Goal: Task Accomplishment & Management: Complete application form

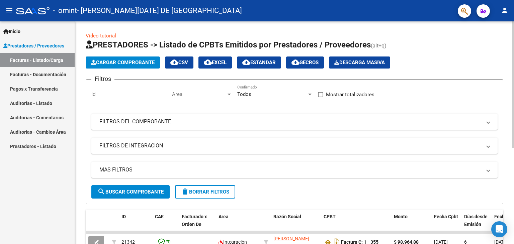
scroll to position [134, 0]
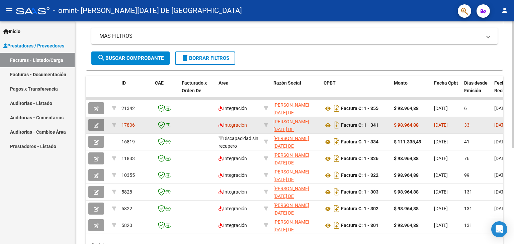
click at [98, 124] on icon "button" at bounding box center [96, 125] width 5 height 5
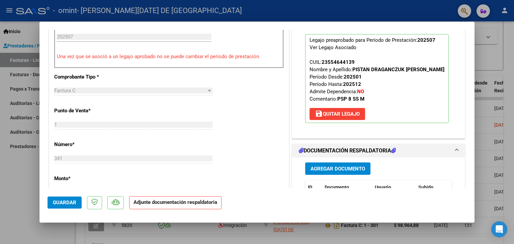
scroll to position [268, 0]
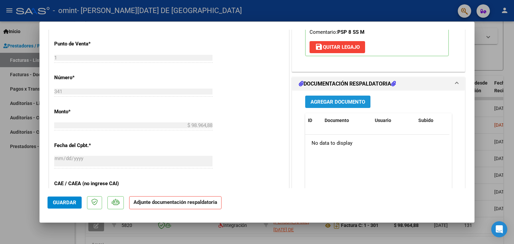
click at [346, 105] on span "Agregar Documento" at bounding box center [338, 102] width 55 height 6
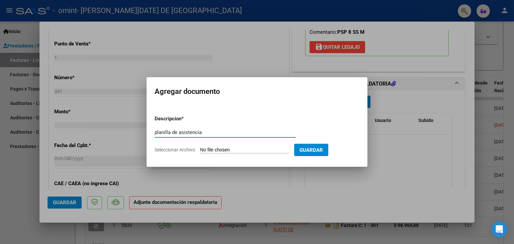
type input "planilla de asistencia"
click at [205, 149] on input "Seleccionar Archivo" at bounding box center [244, 150] width 89 height 6
type input "C:\fakepath\Documento - 2025-09-17T101216.684.pdf"
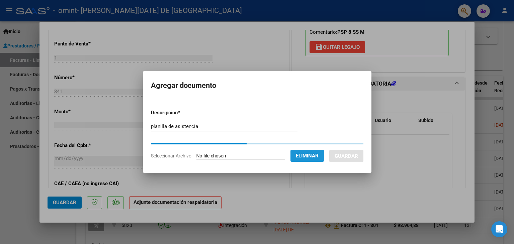
click at [319, 153] on span "Eliminar" at bounding box center [307, 156] width 23 height 6
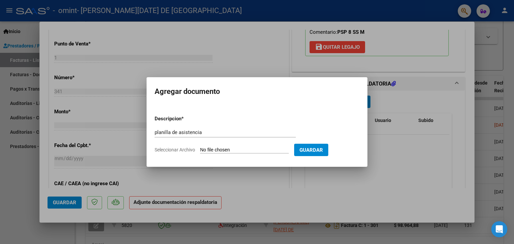
click at [244, 149] on input "Seleccionar Archivo" at bounding box center [244, 150] width 89 height 6
type input "C:\fakepath\Documento - 2025-09-17T101244.528.pdf"
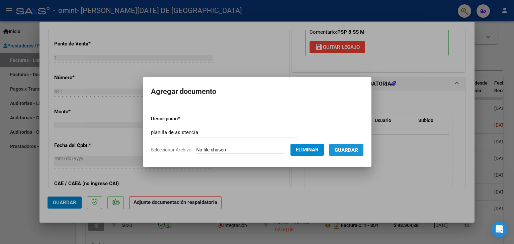
click at [346, 149] on span "Guardar" at bounding box center [346, 150] width 23 height 6
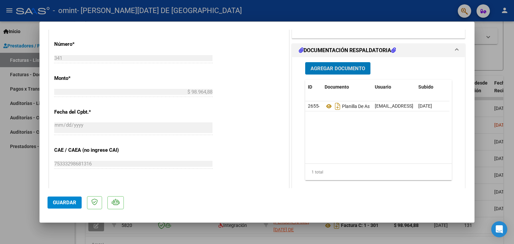
scroll to position [415, 0]
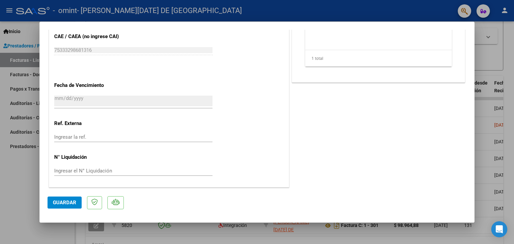
click at [490, 153] on div at bounding box center [257, 122] width 514 height 244
type input "$ 0,00"
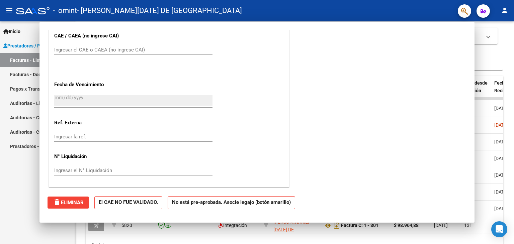
scroll to position [392, 0]
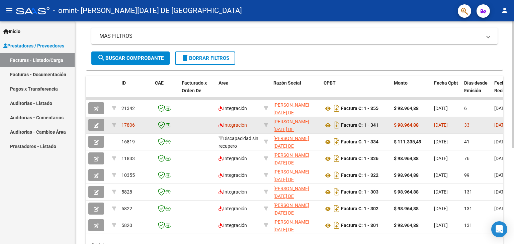
click at [101, 128] on button "button" at bounding box center [96, 125] width 16 height 12
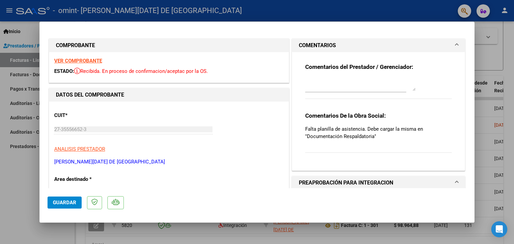
click at [251, 227] on div at bounding box center [257, 122] width 514 height 244
type input "$ 0,00"
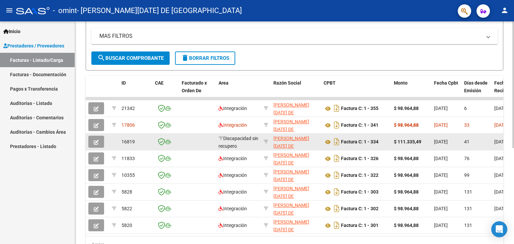
click at [100, 142] on button "button" at bounding box center [96, 142] width 16 height 12
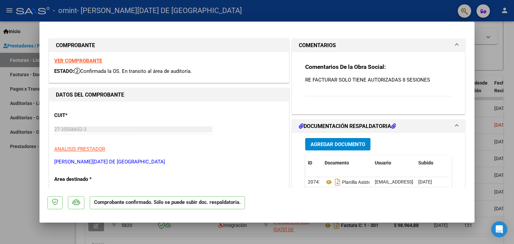
click at [482, 38] on div at bounding box center [257, 122] width 514 height 244
type input "$ 0,00"
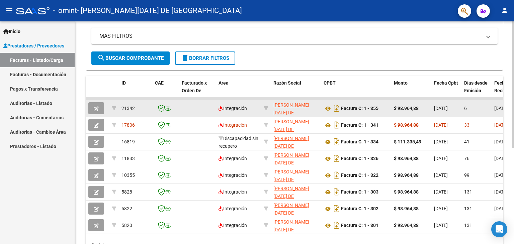
click at [95, 103] on button "button" at bounding box center [96, 108] width 16 height 12
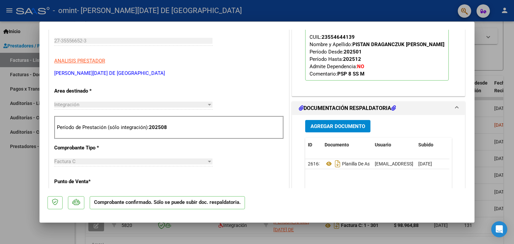
scroll to position [234, 0]
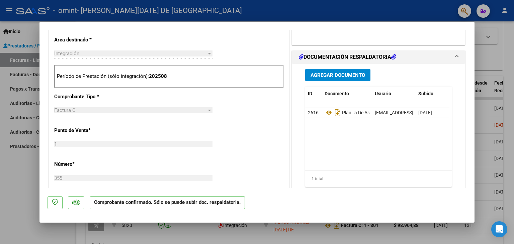
click at [505, 49] on div at bounding box center [257, 122] width 514 height 244
type input "$ 0,00"
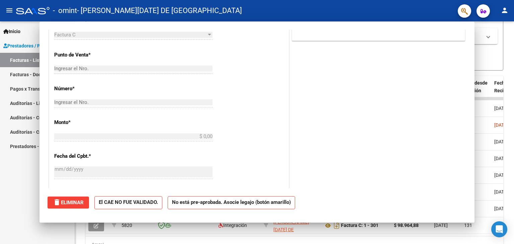
scroll to position [135, 0]
